Goal: Task Accomplishment & Management: Use online tool/utility

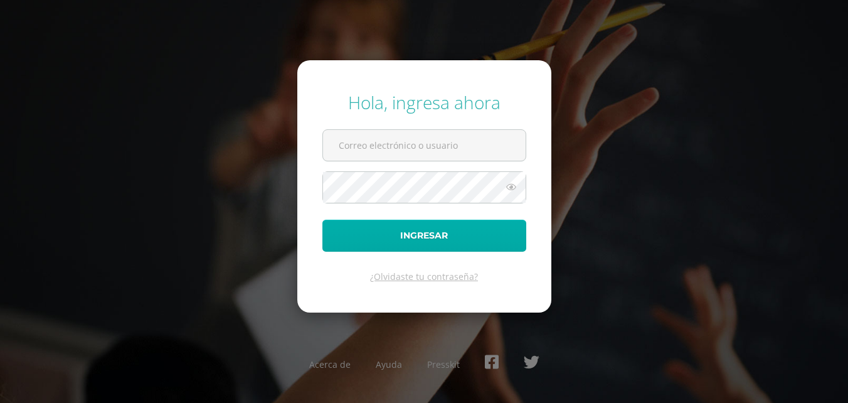
type input "[EMAIL_ADDRESS][DOMAIN_NAME]"
click at [394, 237] on button "Ingresar" at bounding box center [424, 236] width 204 height 32
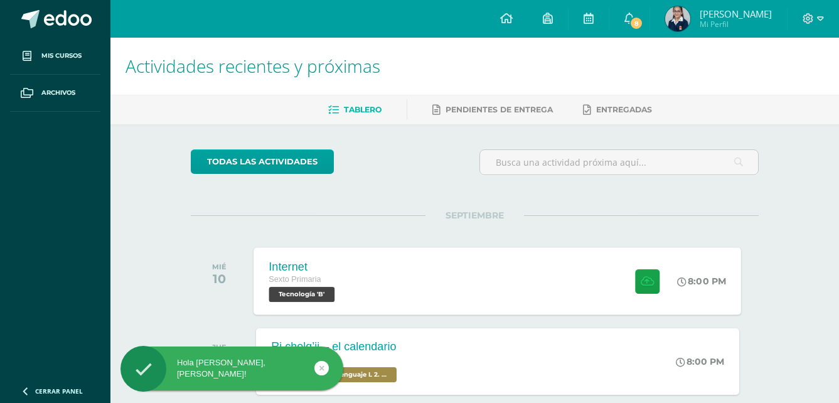
scroll to position [63, 0]
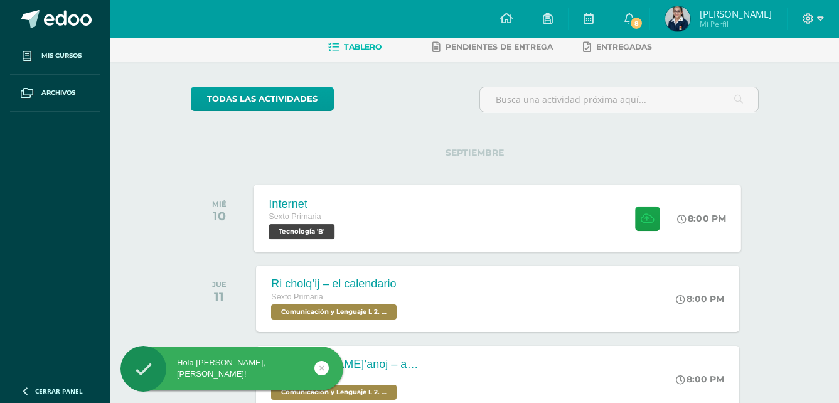
click at [326, 231] on span "Tecnología 'B'" at bounding box center [302, 231] width 66 height 15
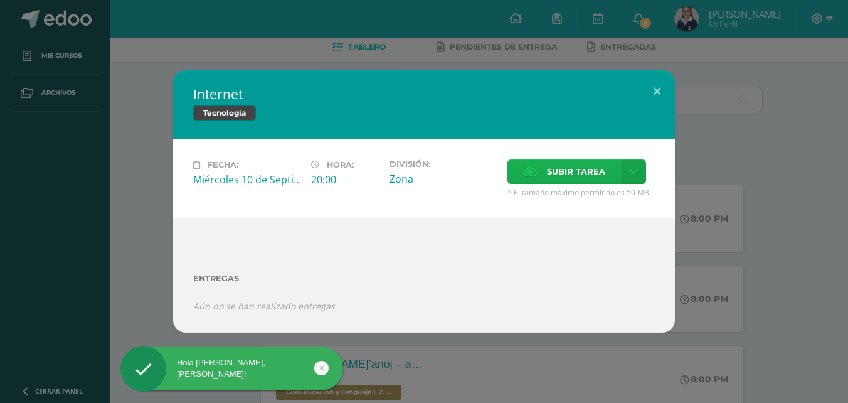
click at [556, 168] on span "Subir tarea" at bounding box center [576, 171] width 58 height 23
click at [0, 0] on input "Subir tarea" at bounding box center [0, 0] width 0 height 0
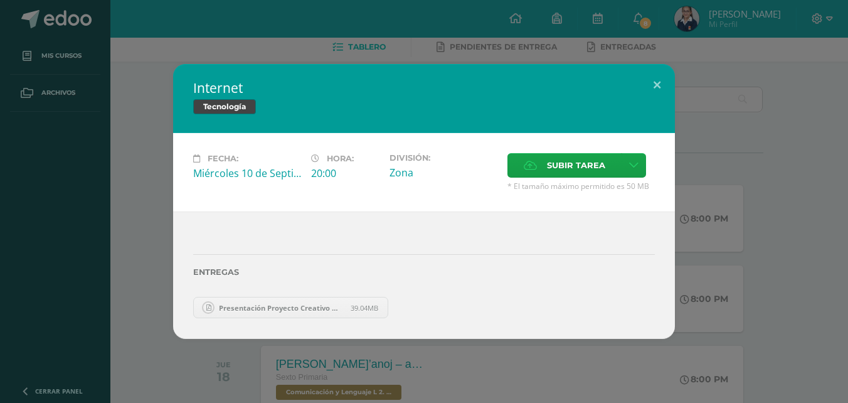
click at [231, 67] on div "Internet Tecnología" at bounding box center [424, 98] width 502 height 69
click at [316, 304] on span "Presentación Proyecto Creativo Moderno Azul.pdf" at bounding box center [282, 307] width 138 height 9
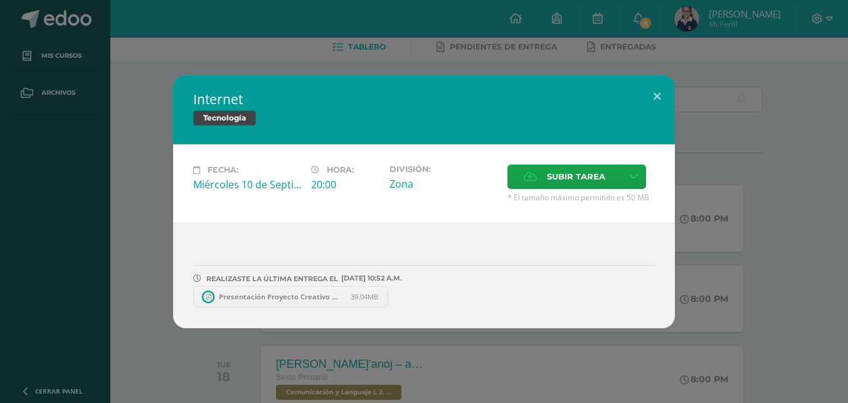
click at [282, 294] on span "Presentación Proyecto Creativo Moderno Azul.pdf" at bounding box center [282, 296] width 138 height 9
click at [656, 92] on button at bounding box center [657, 96] width 36 height 43
